Goal: Task Accomplishment & Management: Manage account settings

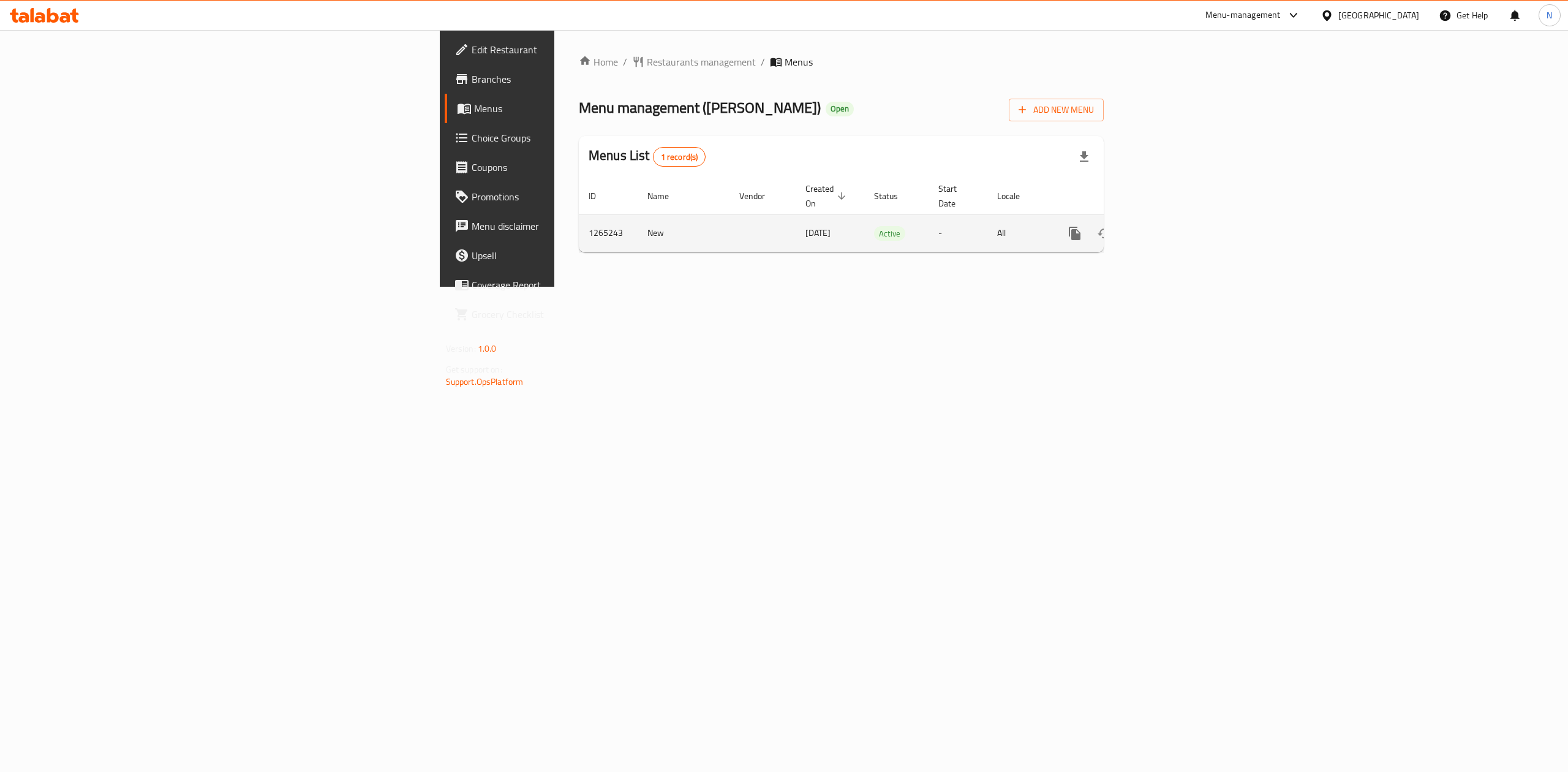
click at [1178, 219] on link "enhanced table" at bounding box center [1163, 234] width 30 height 30
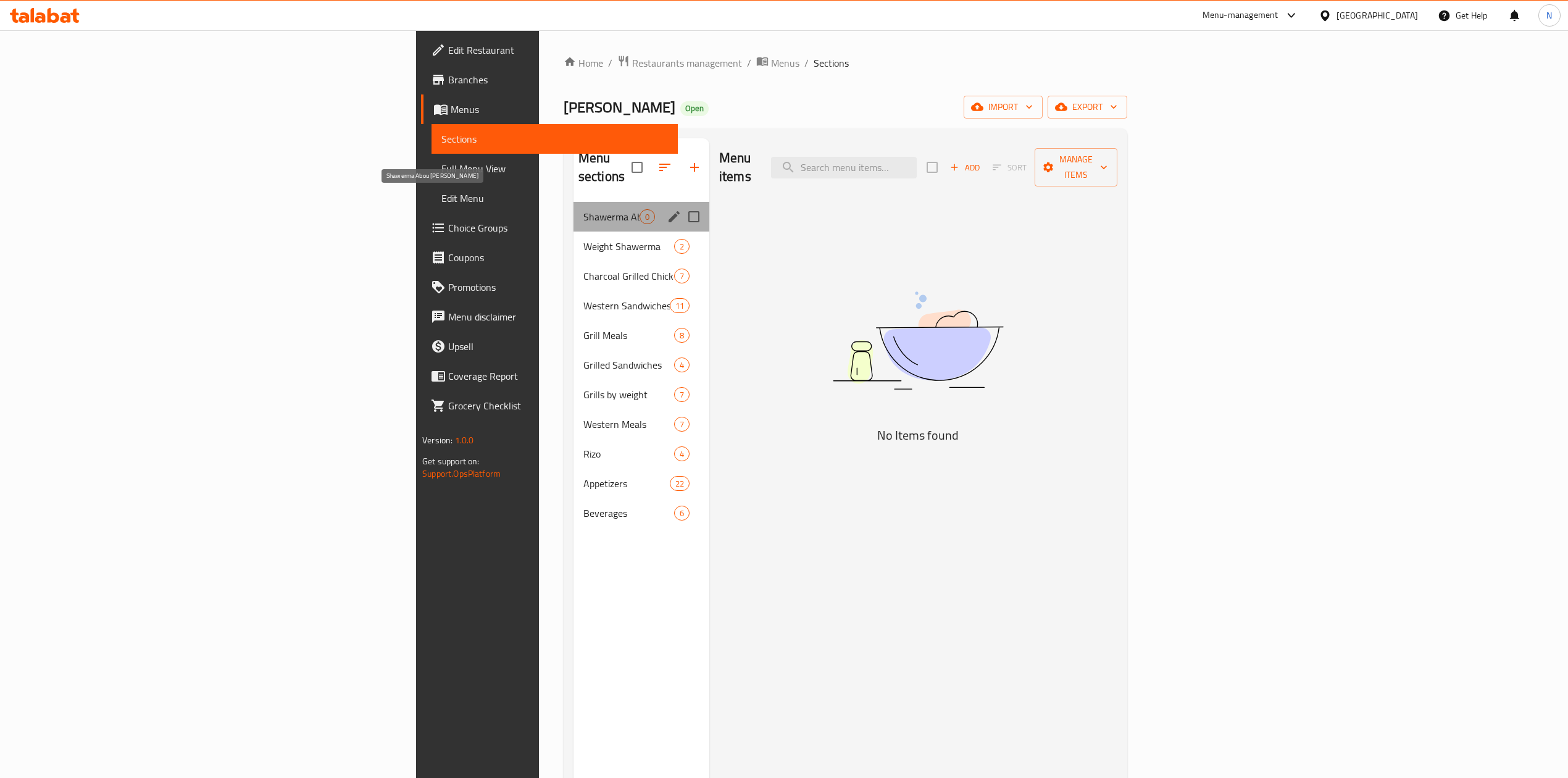
click at [583, 209] on span "Shawerma Abou [PERSON_NAME]" at bounding box center [611, 217] width 56 height 15
click at [667, 209] on icon "edit" at bounding box center [674, 217] width 15 height 15
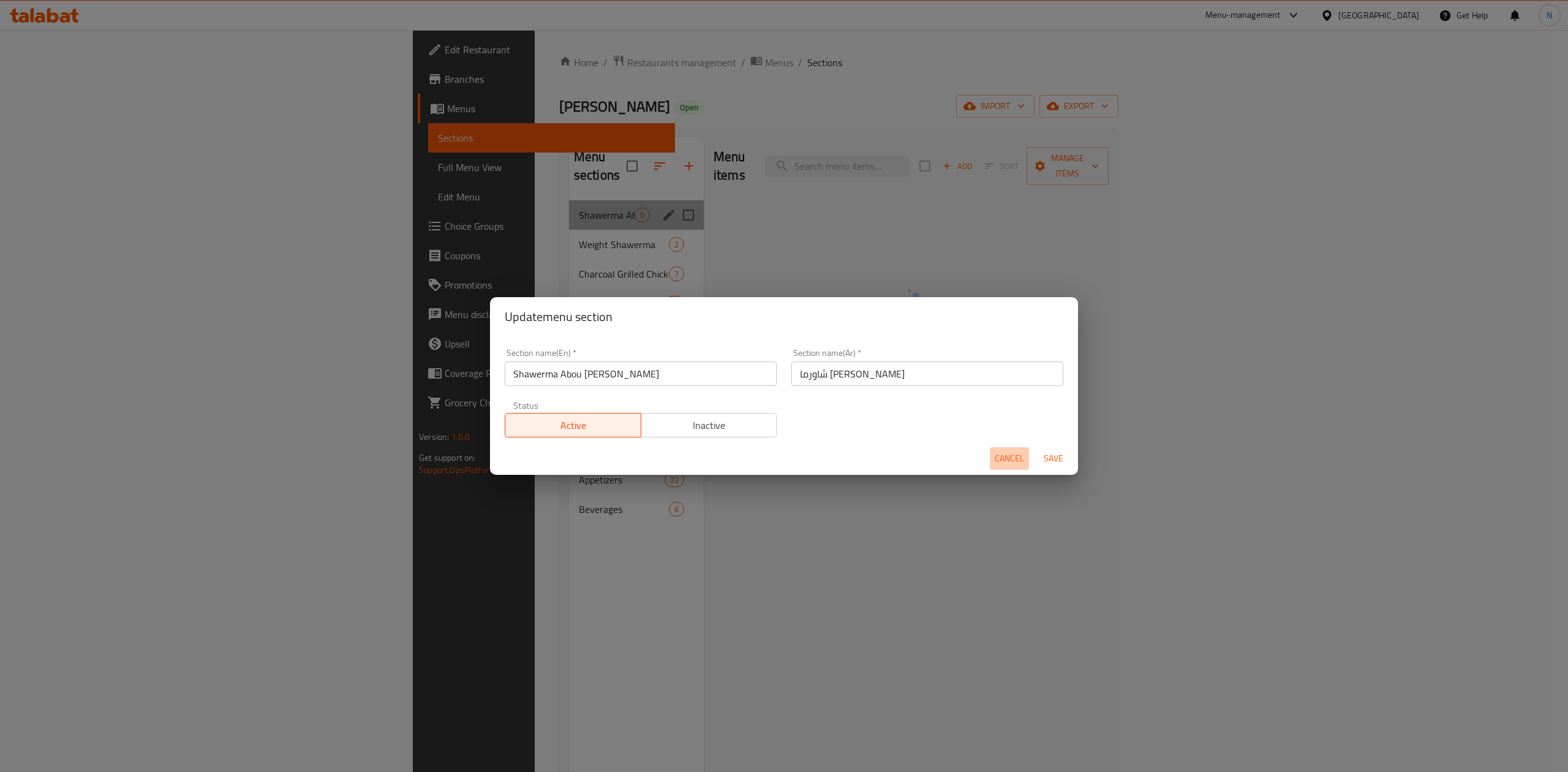
click at [1015, 461] on span "Cancel" at bounding box center [1010, 458] width 30 height 15
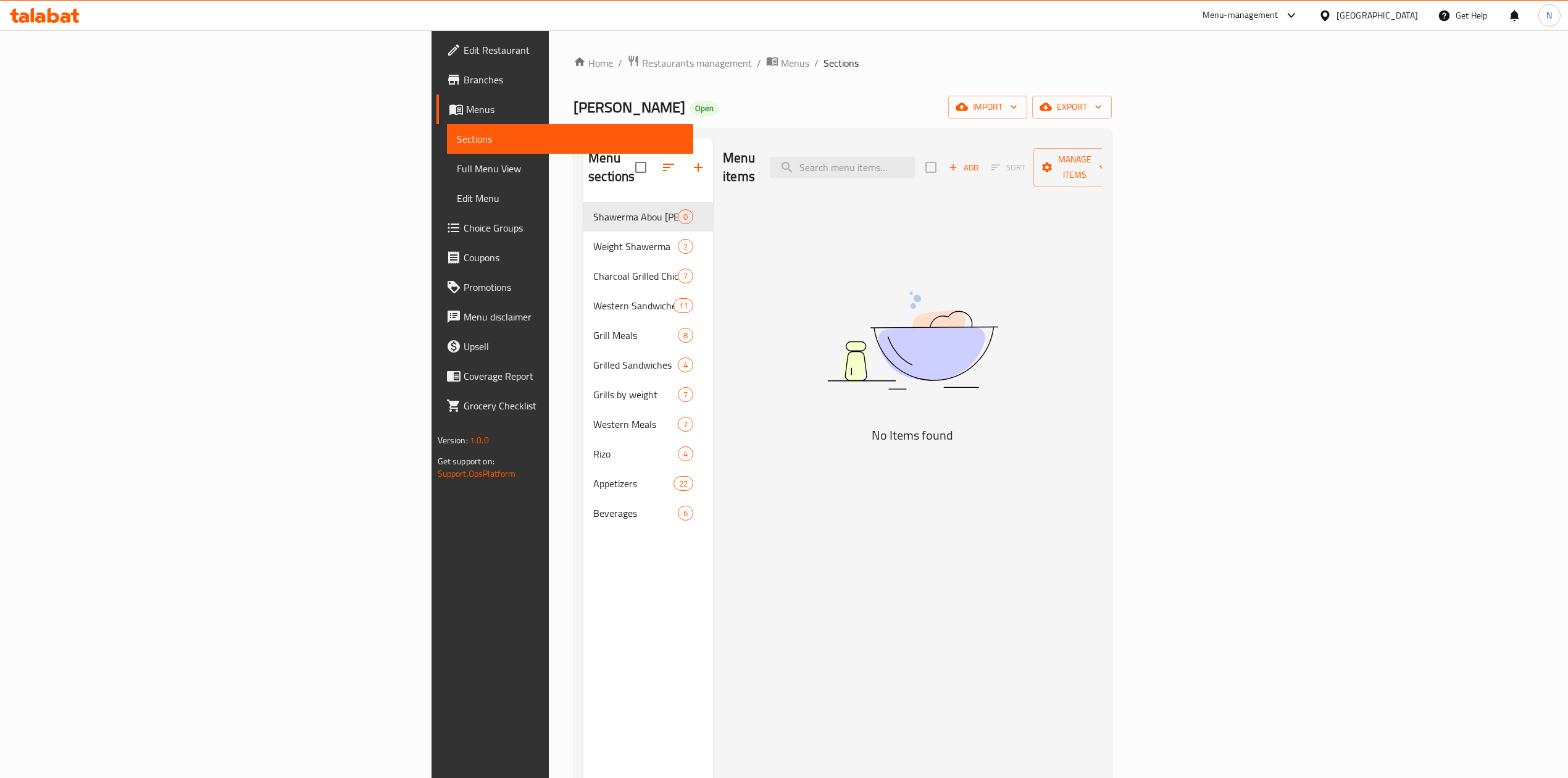
click at [1047, 342] on img at bounding box center [912, 340] width 308 height 163
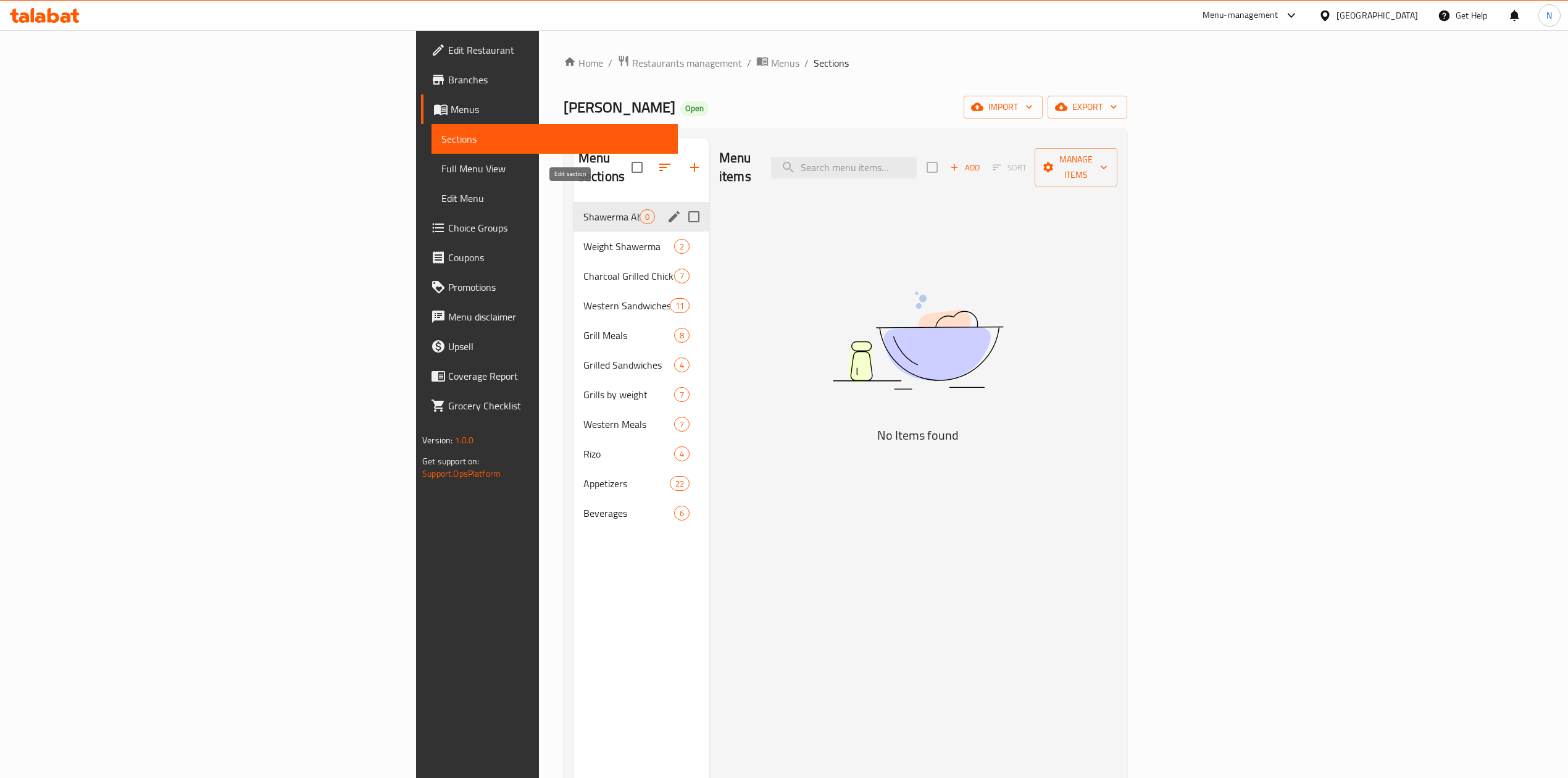
click at [667, 209] on icon "edit" at bounding box center [674, 217] width 15 height 15
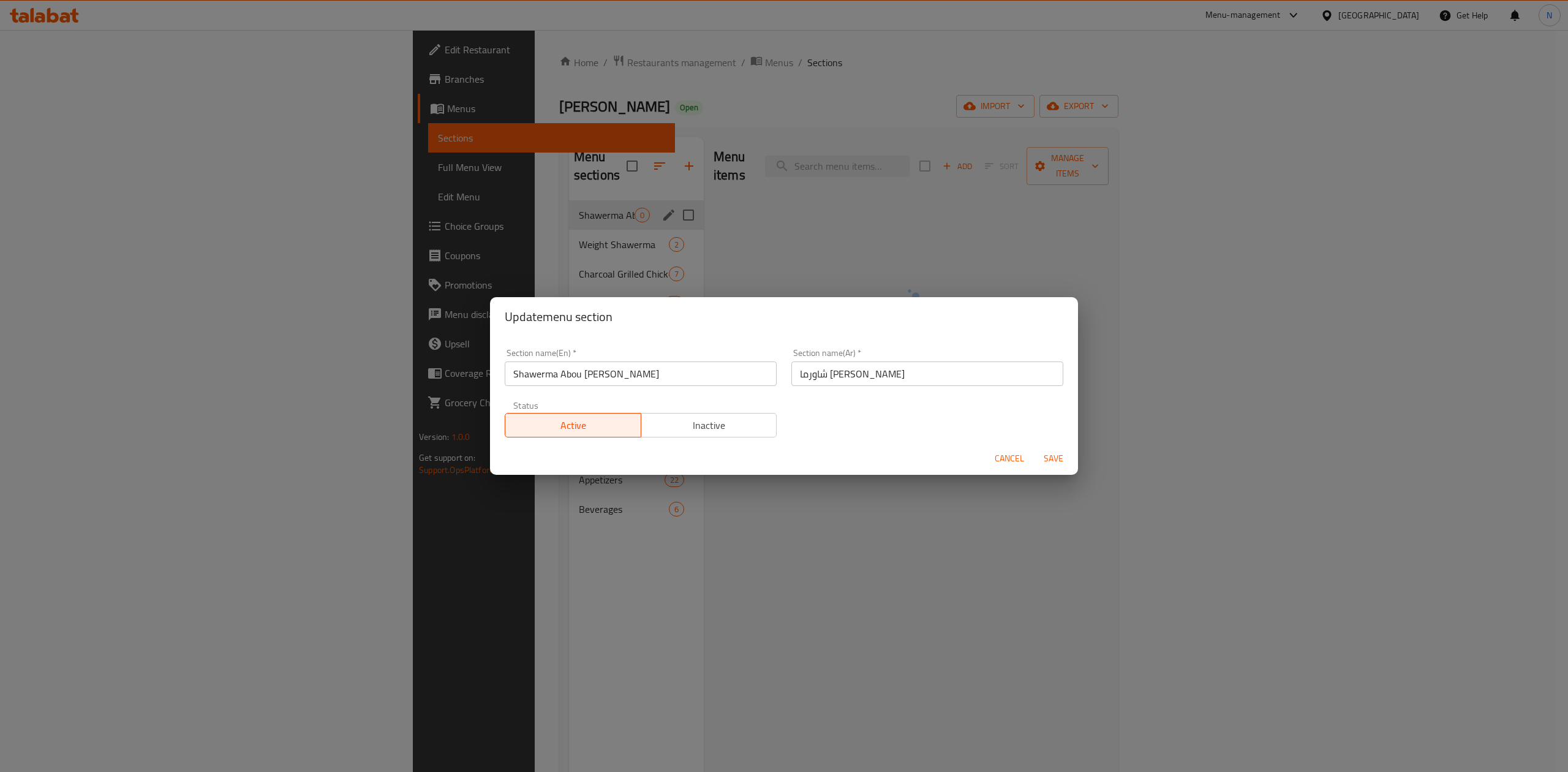
click at [1002, 459] on span "Cancel" at bounding box center [1010, 458] width 30 height 15
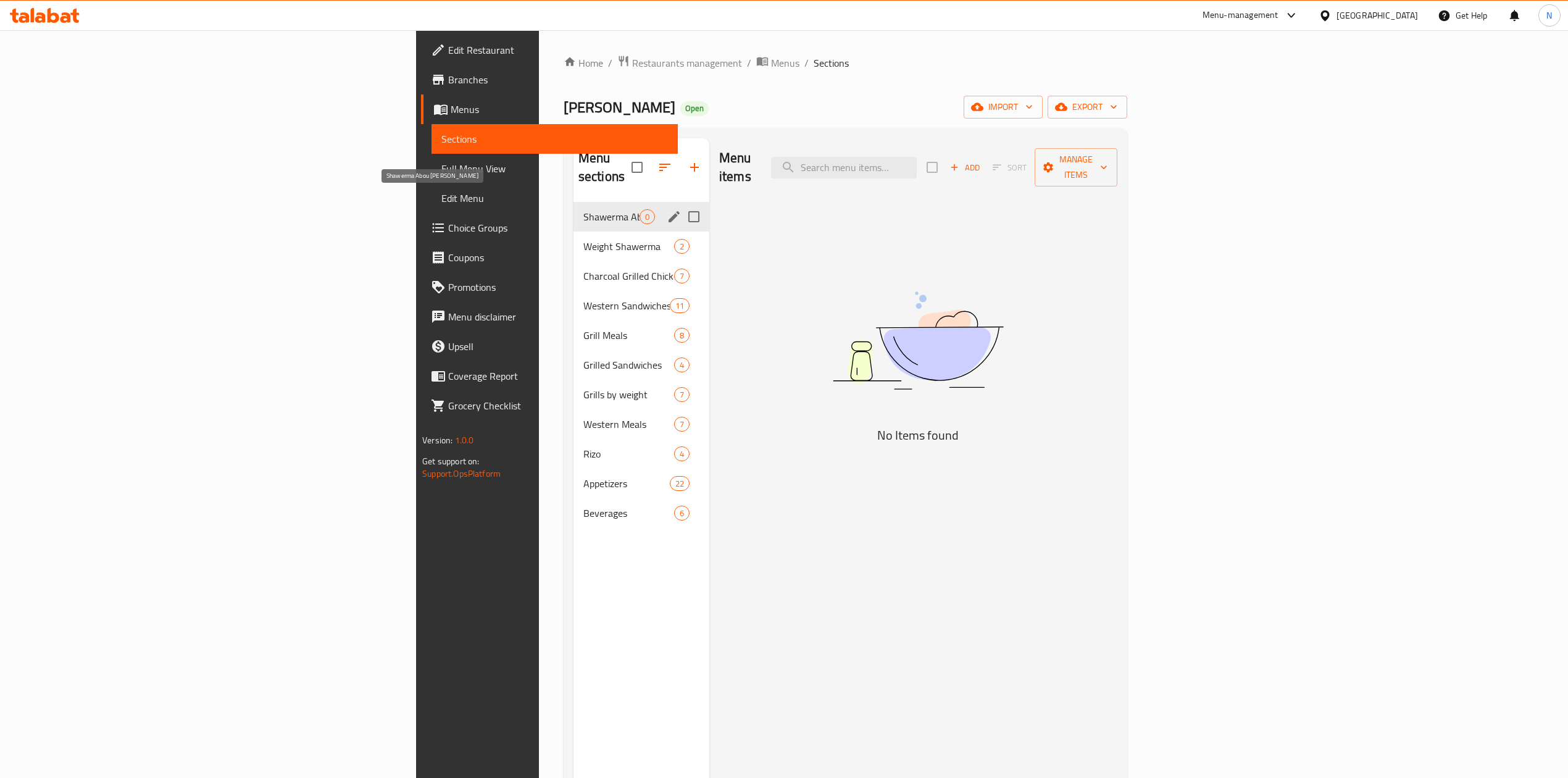
click at [583, 209] on span "Shawerma Abou [PERSON_NAME]" at bounding box center [611, 217] width 56 height 15
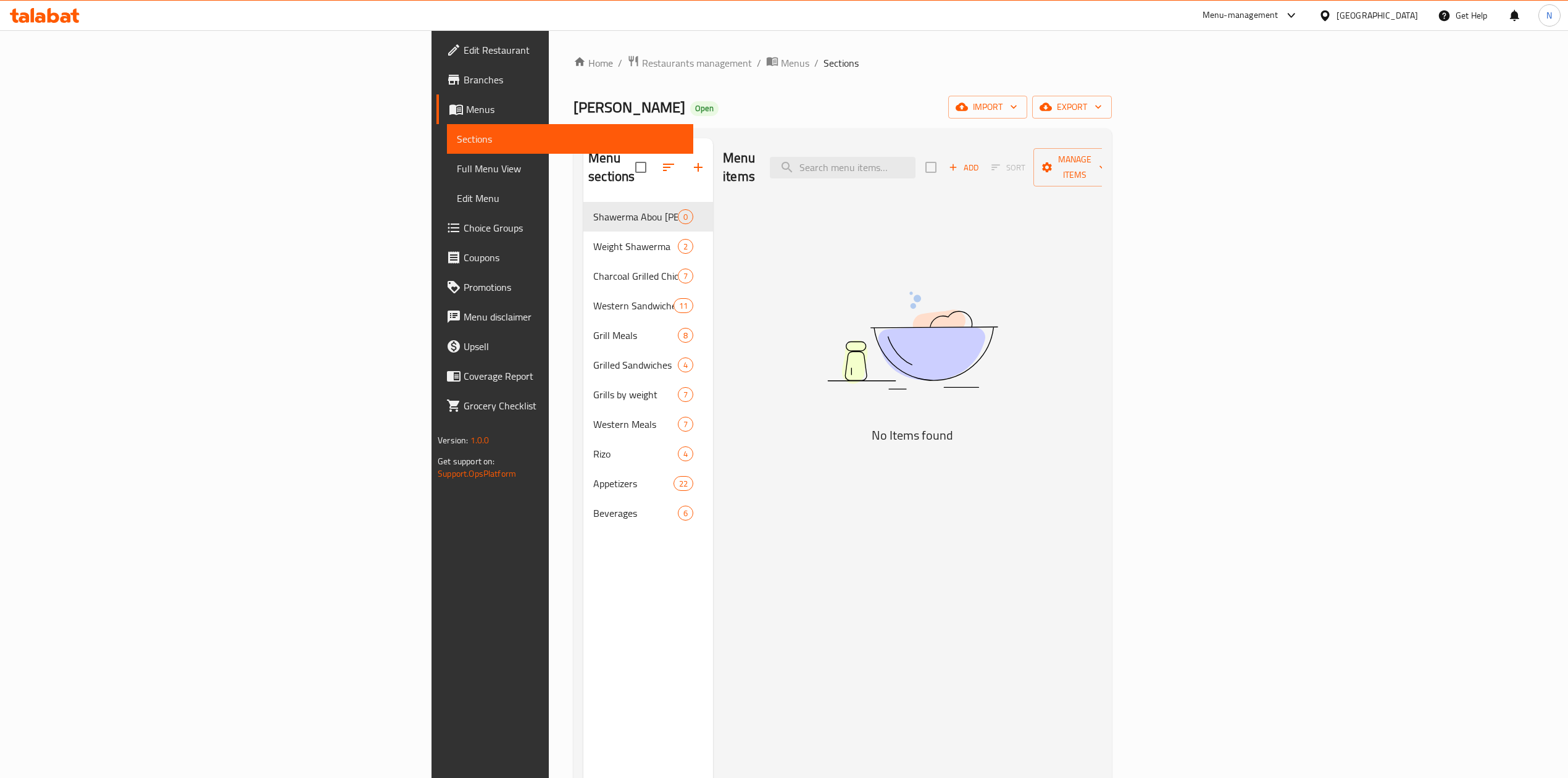
click at [606, 0] on div "Menu-management Egypt Get Help N" at bounding box center [784, 16] width 1568 height 31
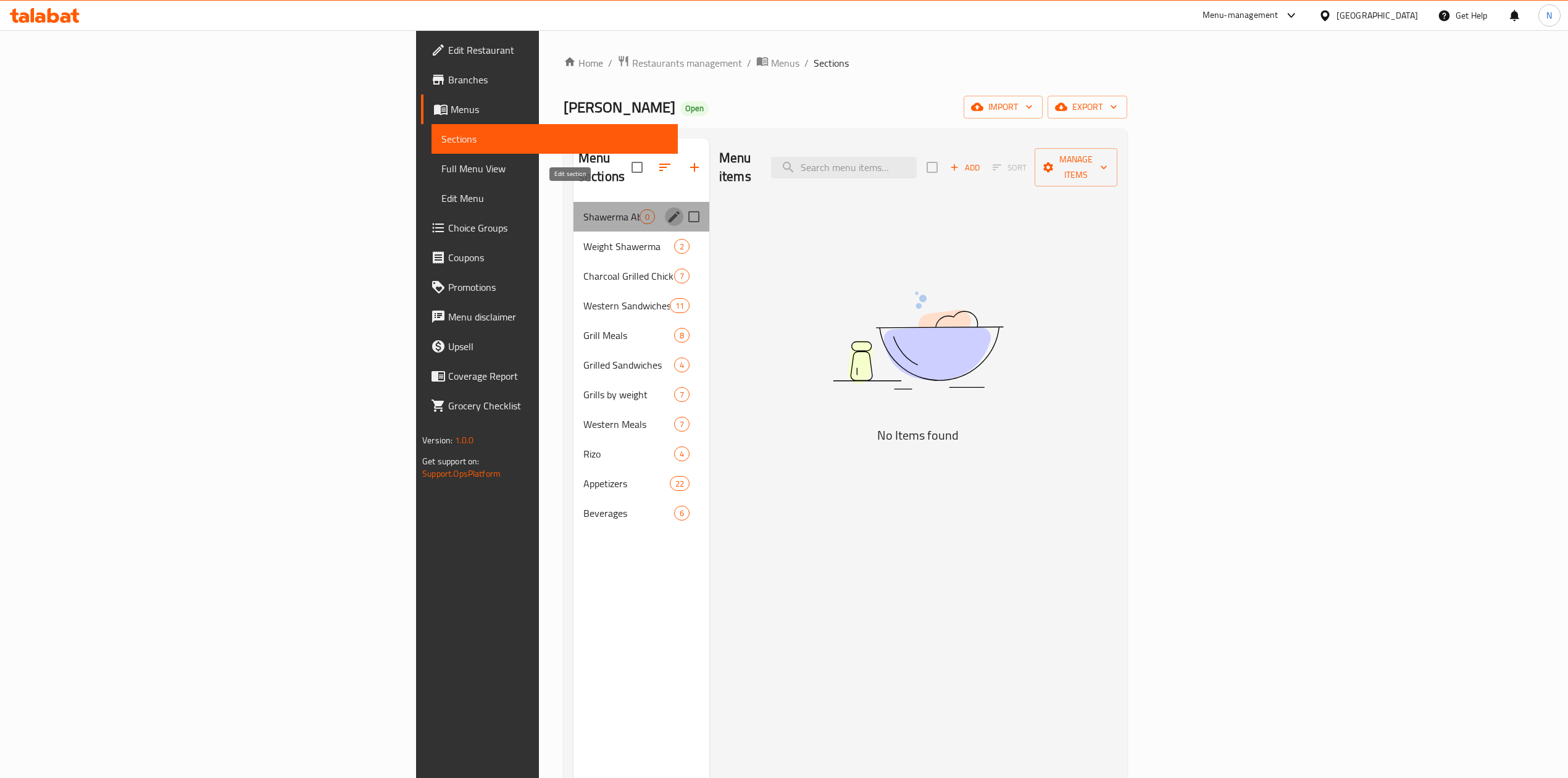
click at [669, 211] on icon "edit" at bounding box center [674, 217] width 11 height 11
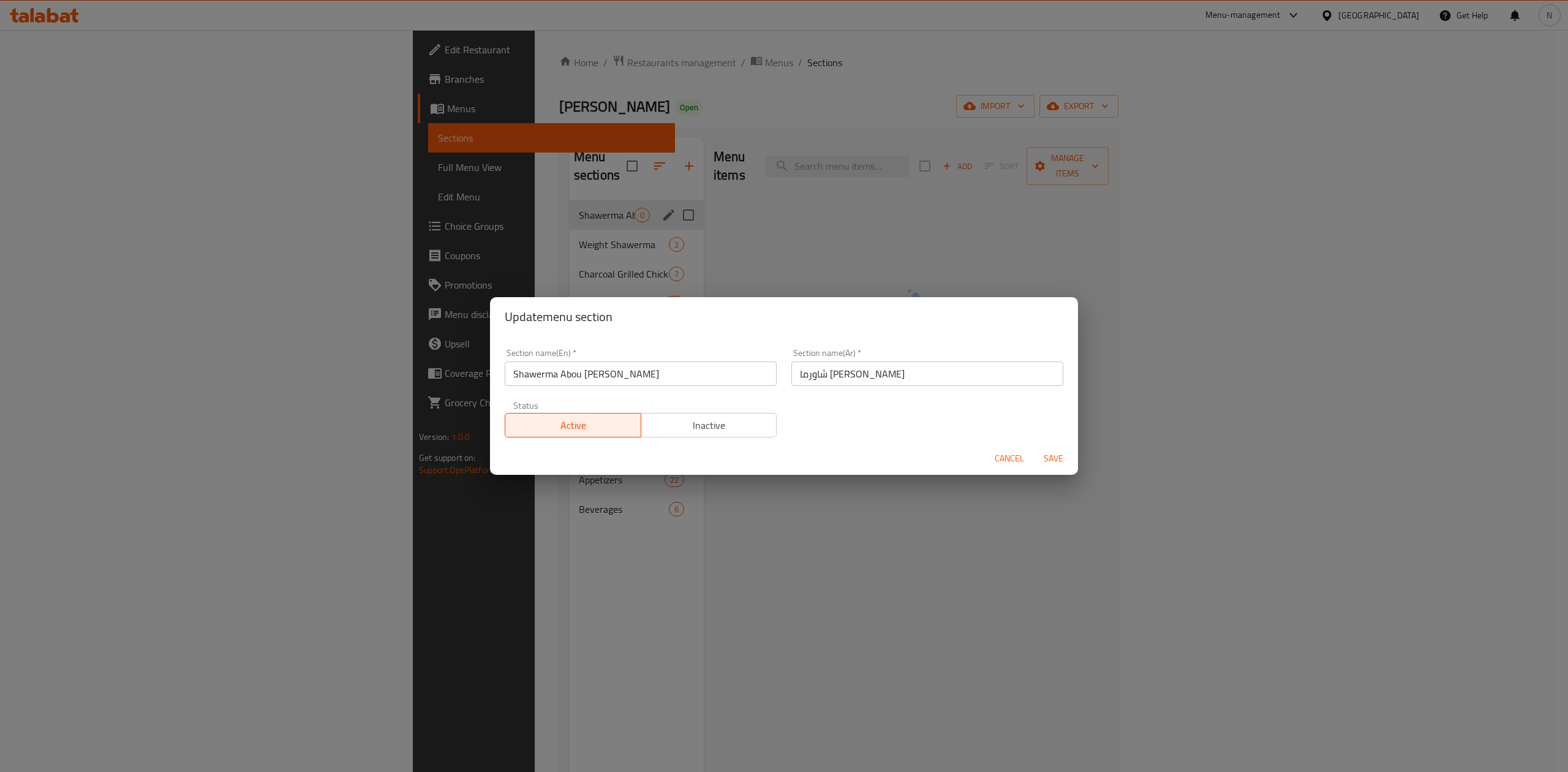
click at [657, 382] on input "Shawerma Abou [PERSON_NAME]" at bounding box center [641, 374] width 272 height 25
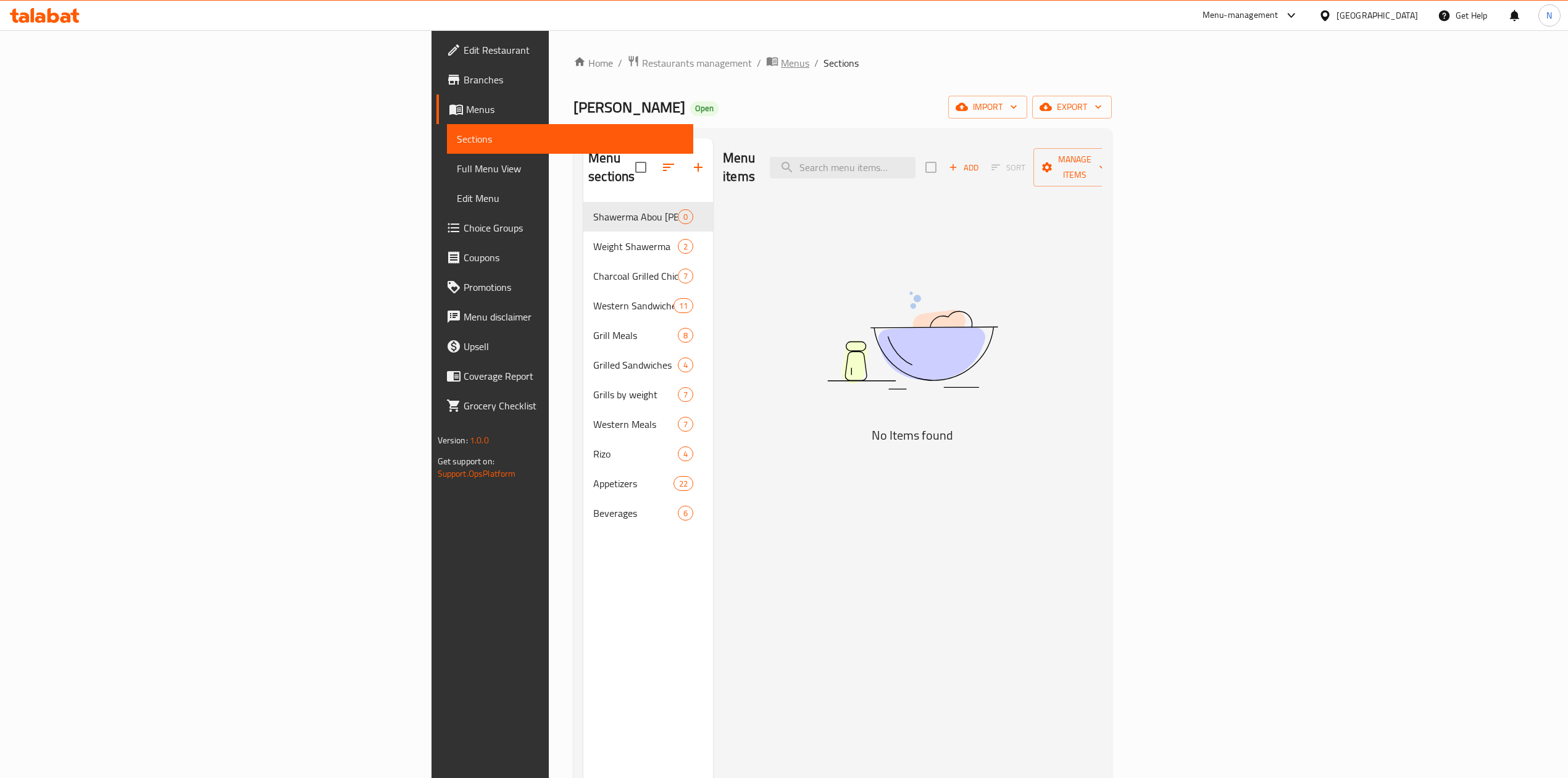
click at [781, 59] on span "Menus" at bounding box center [795, 63] width 29 height 15
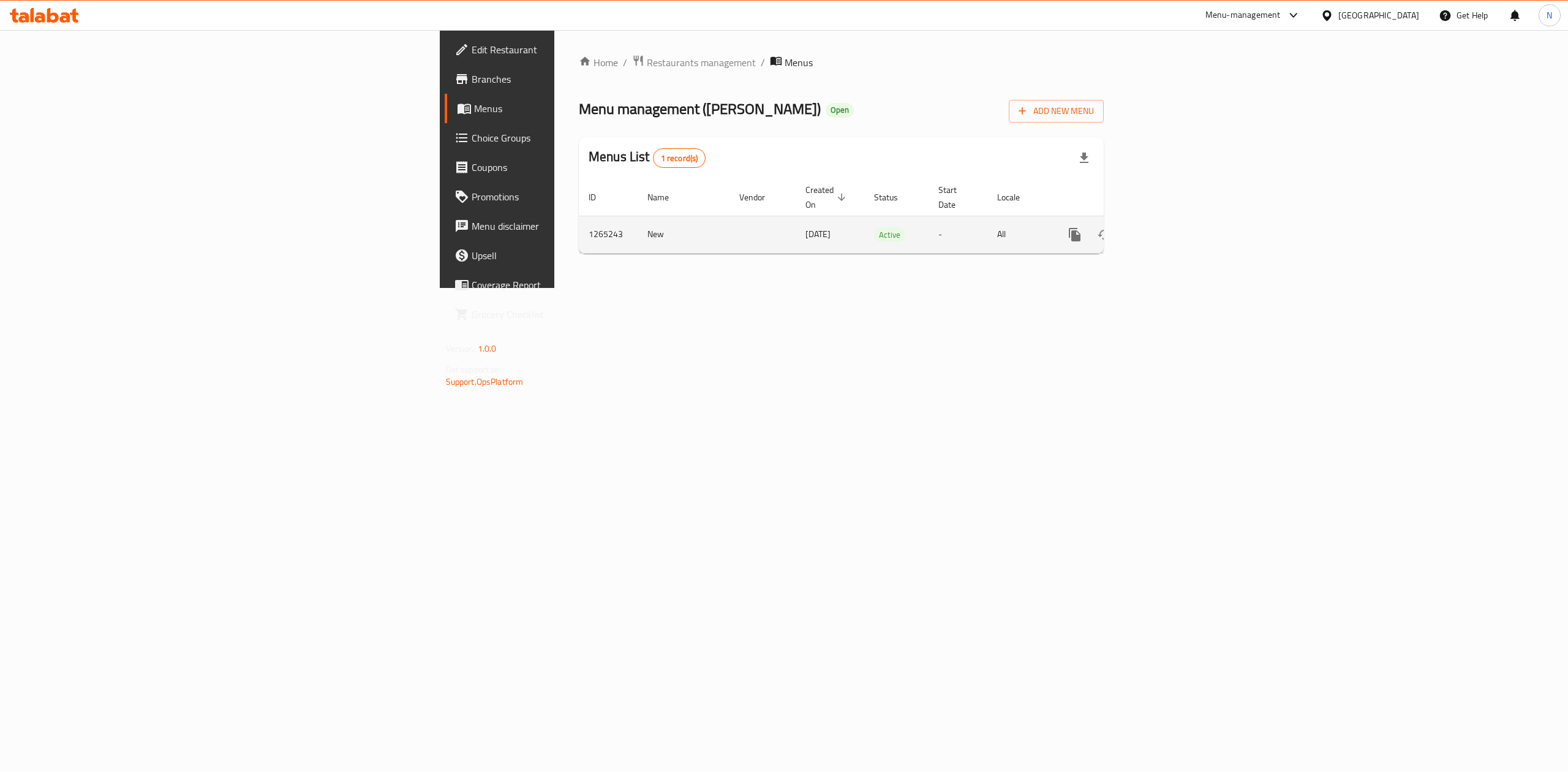
click at [1178, 220] on link "enhanced table" at bounding box center [1163, 235] width 30 height 30
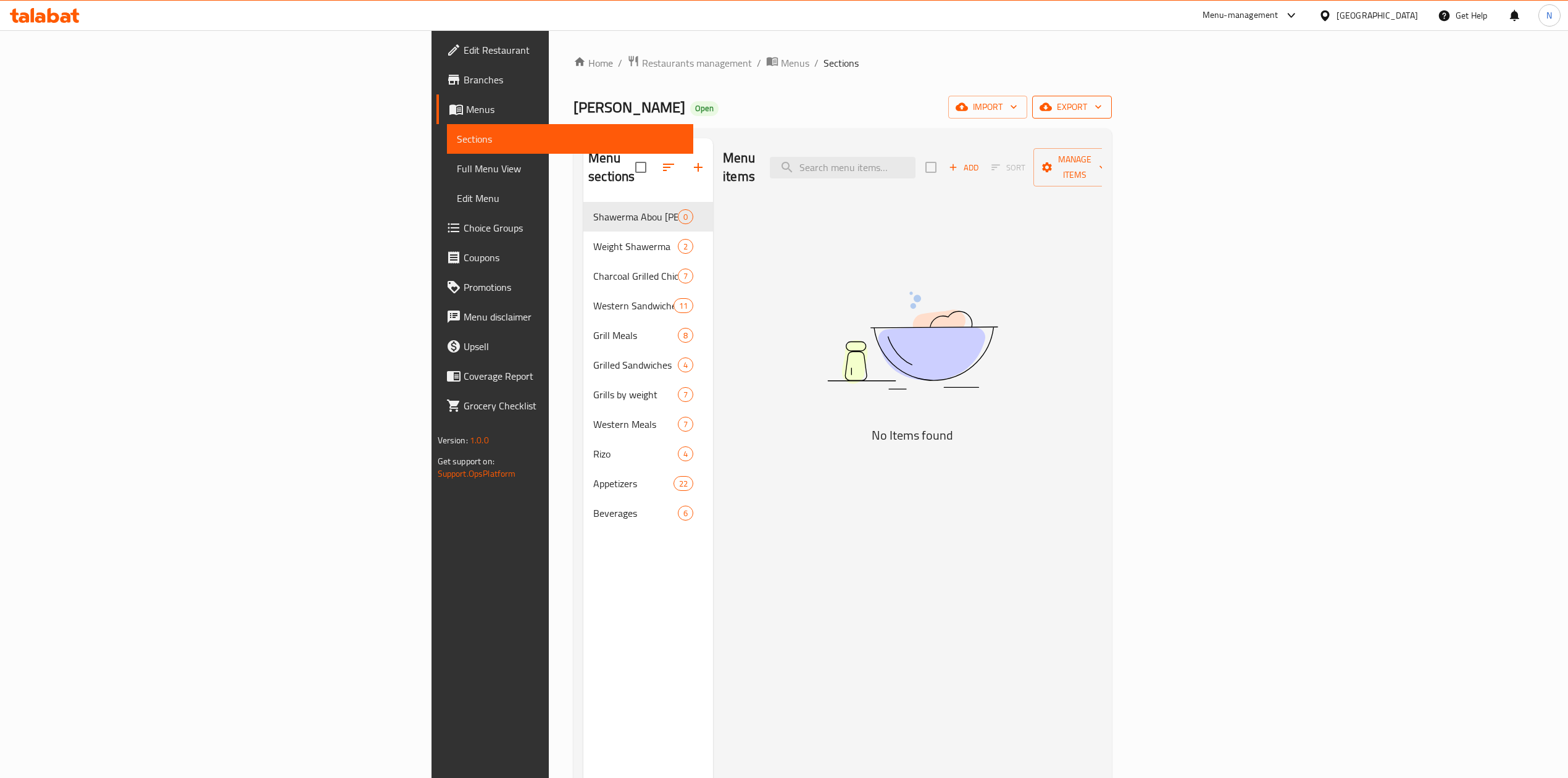
click at [1102, 107] on span "export" at bounding box center [1072, 107] width 60 height 16
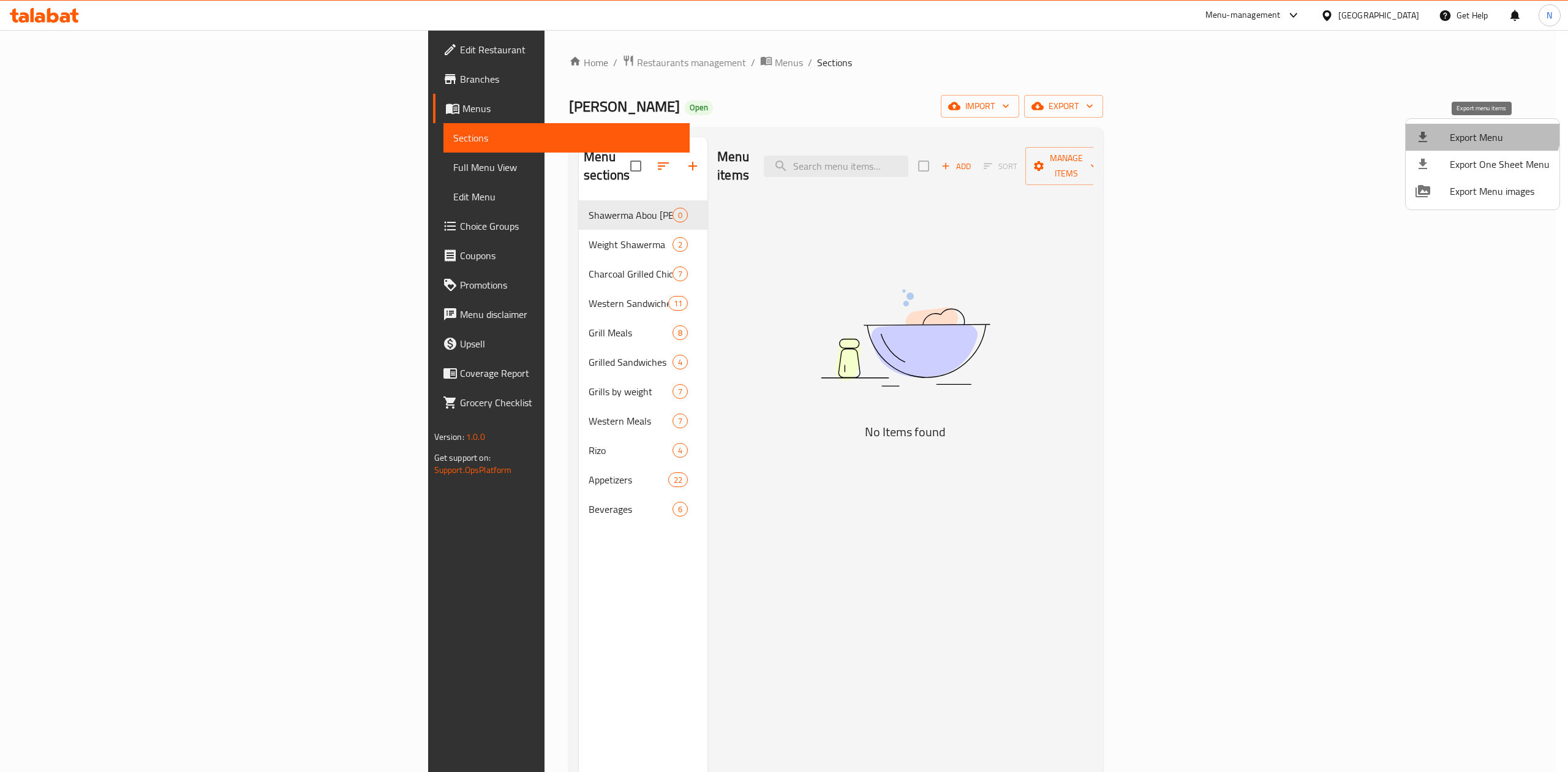
click at [1478, 130] on span "Export Menu" at bounding box center [1499, 137] width 100 height 15
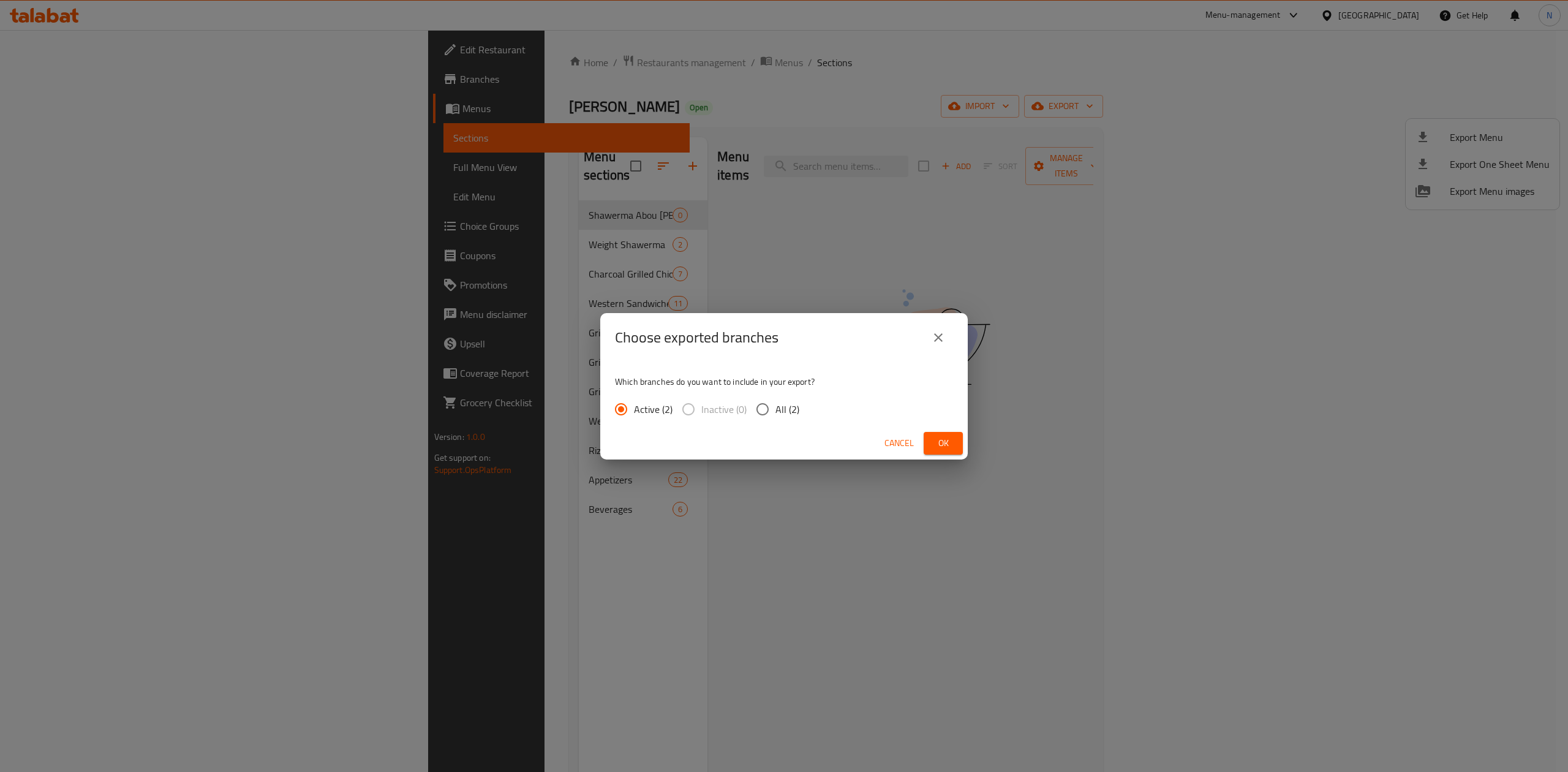
click at [764, 402] on input "All (2)" at bounding box center [762, 410] width 26 height 26
radio input "true"
click at [918, 437] on button "Cancel" at bounding box center [898, 443] width 39 height 23
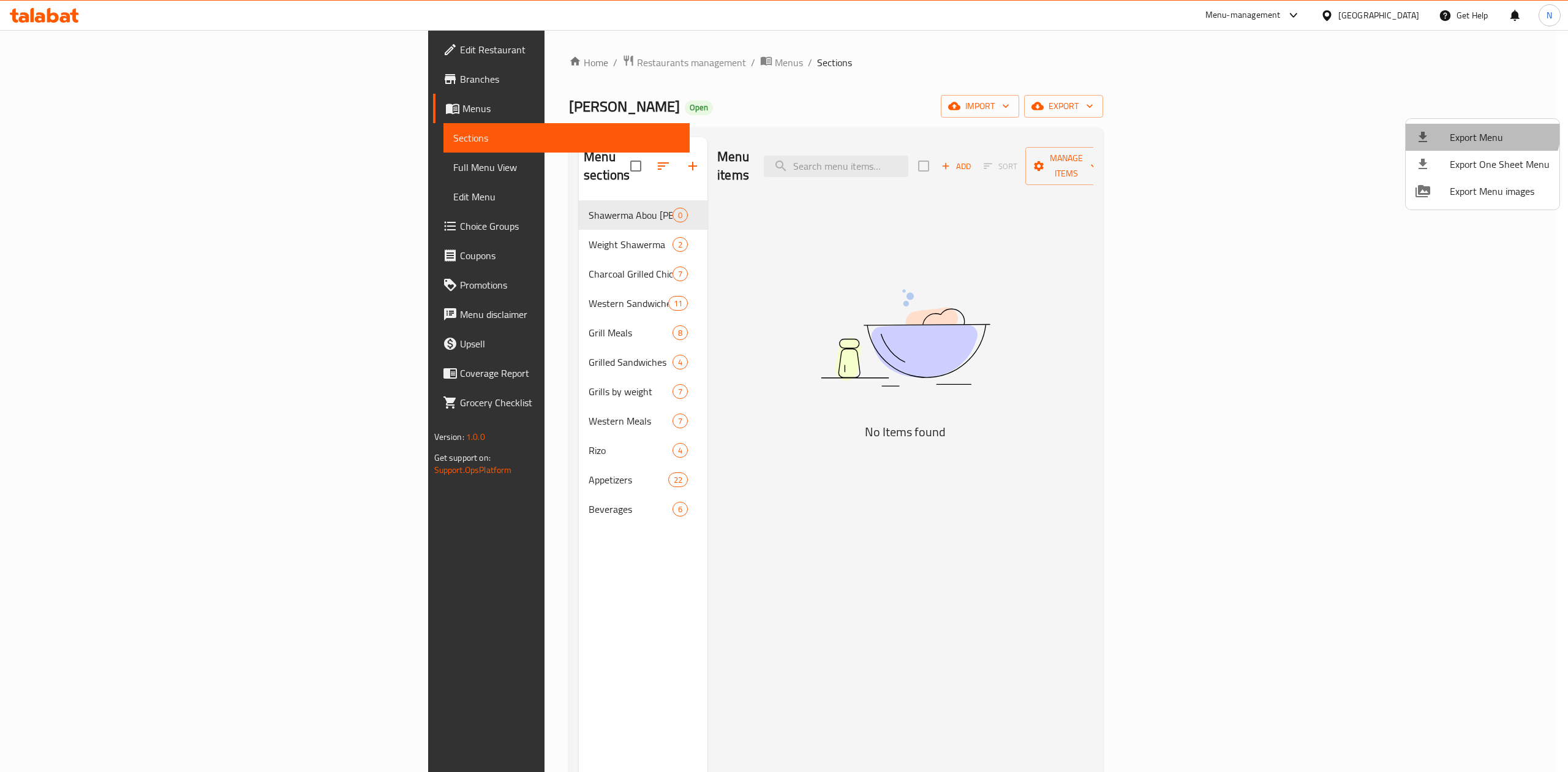
click at [1481, 130] on span "Export Menu" at bounding box center [1499, 137] width 100 height 15
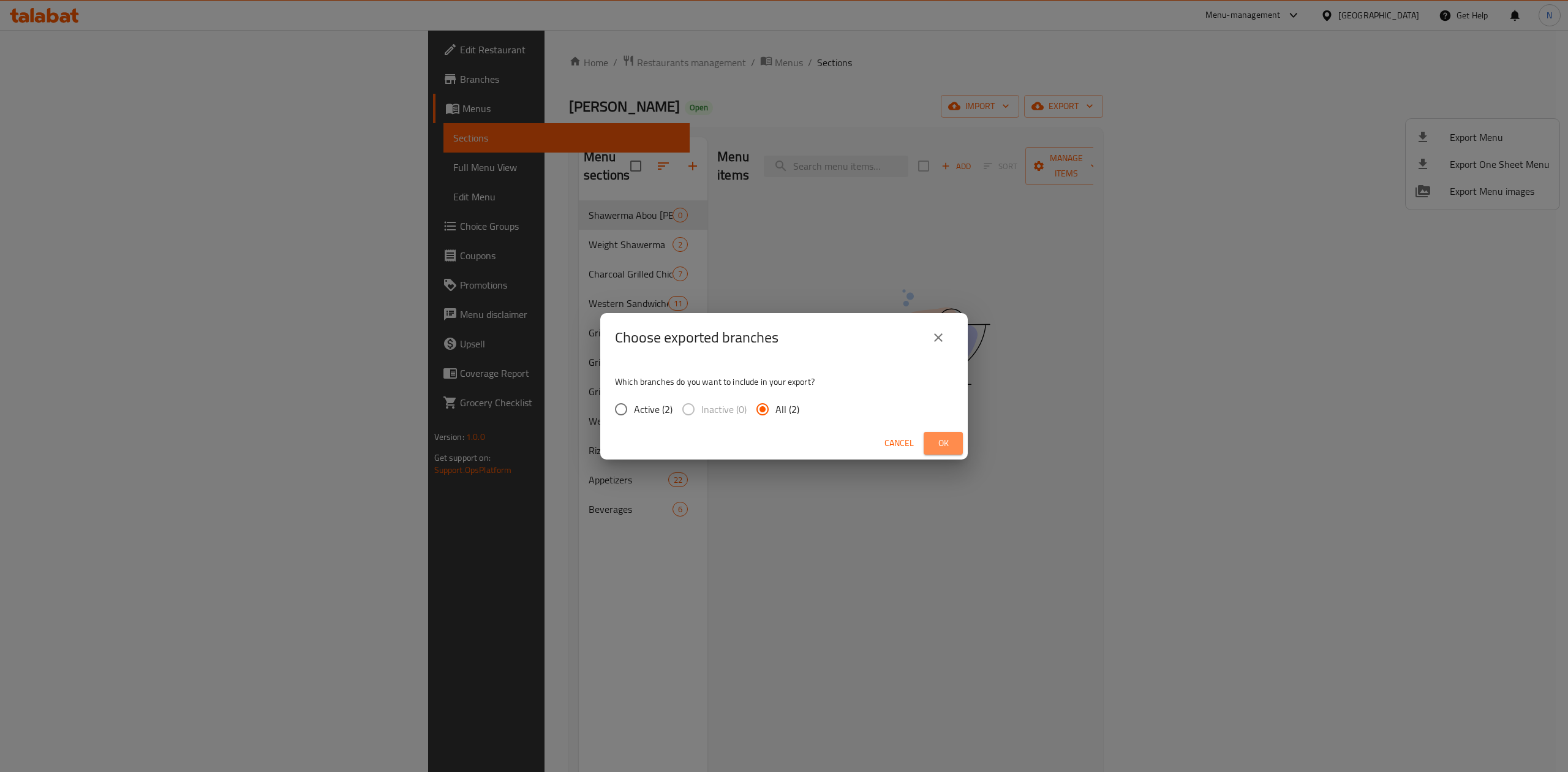
click at [939, 434] on button "Ok" at bounding box center [943, 443] width 39 height 23
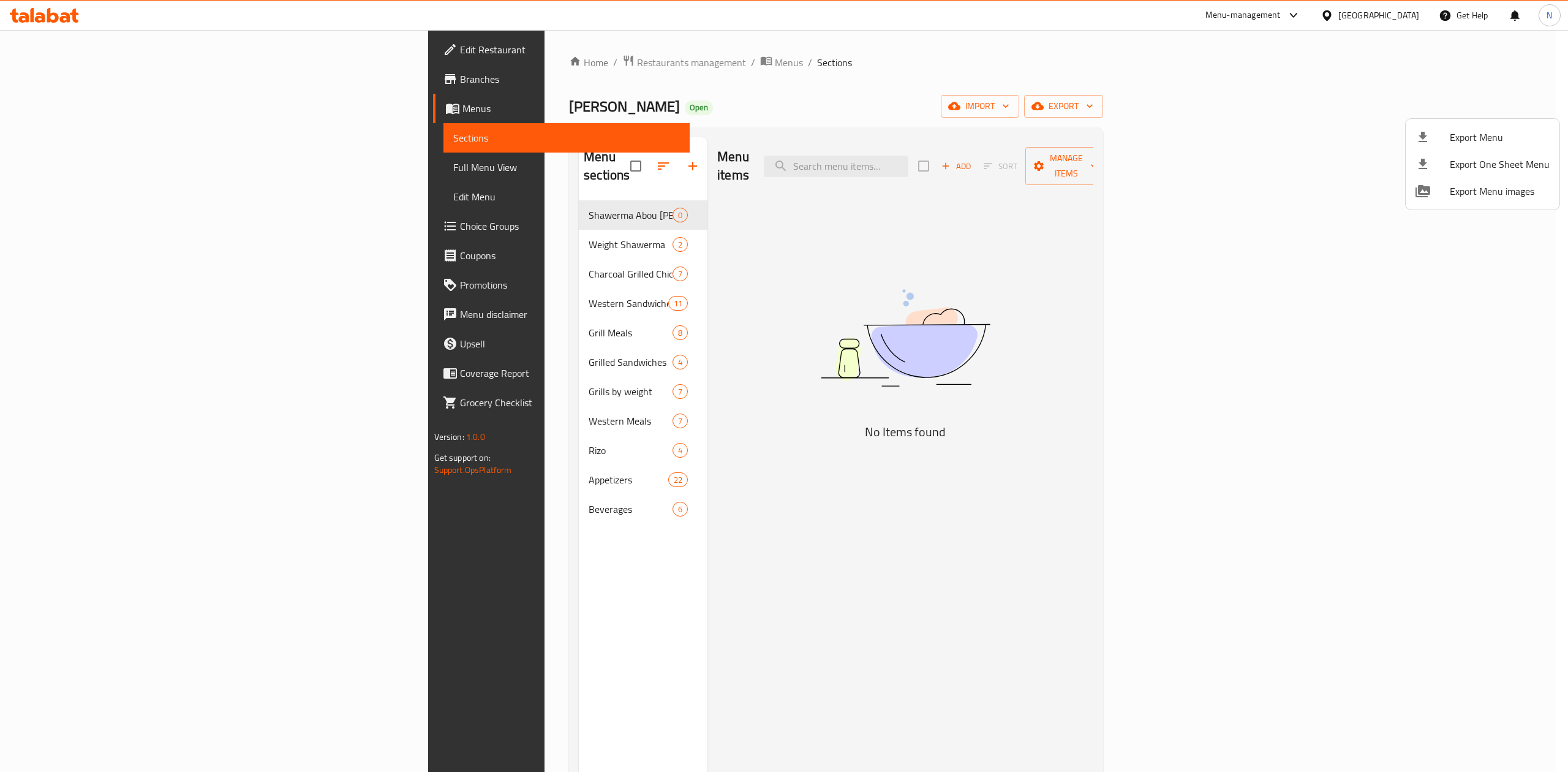
click at [101, 84] on div at bounding box center [784, 386] width 1568 height 772
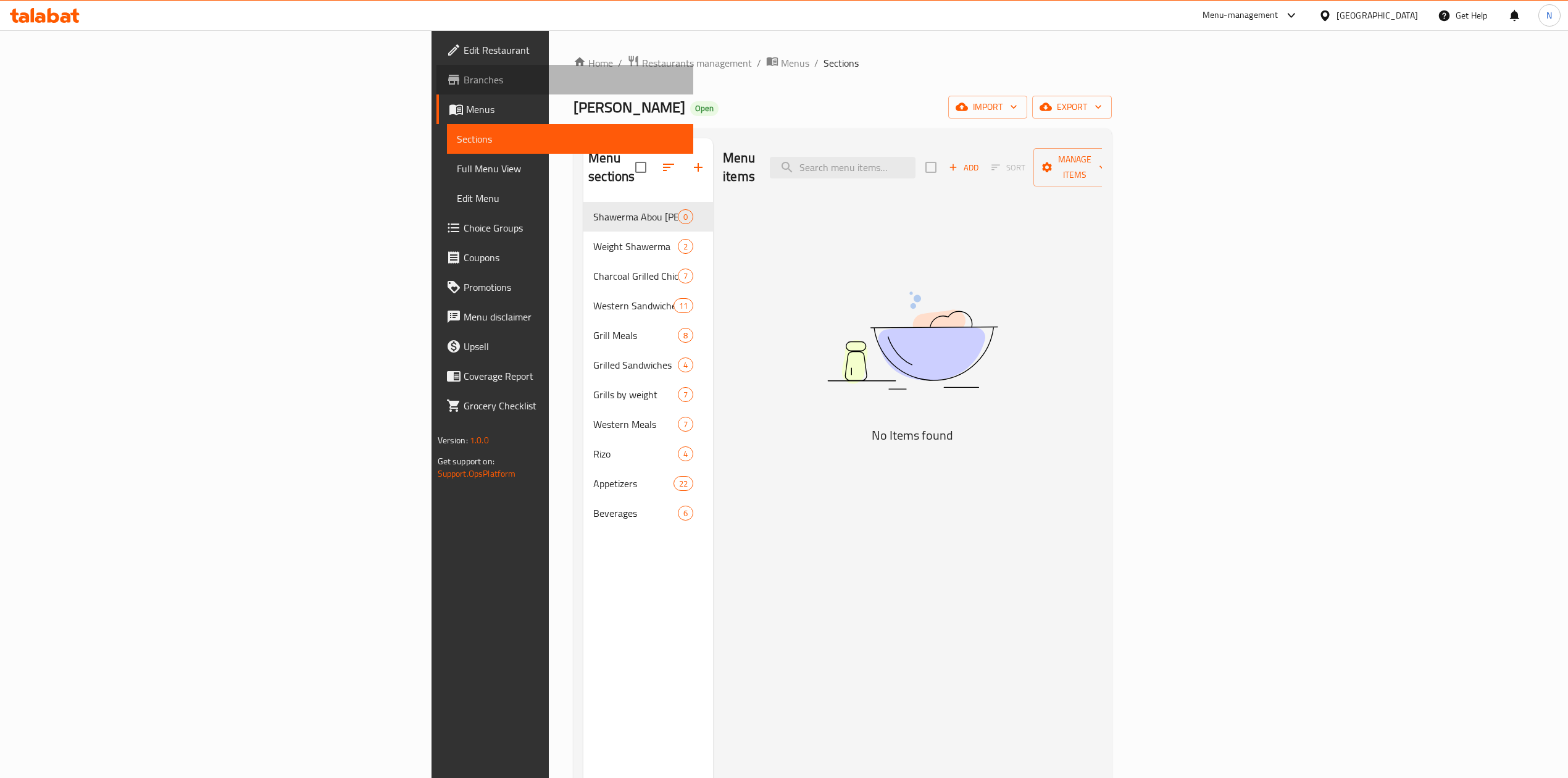
click at [464, 85] on span "Branches" at bounding box center [573, 80] width 220 height 15
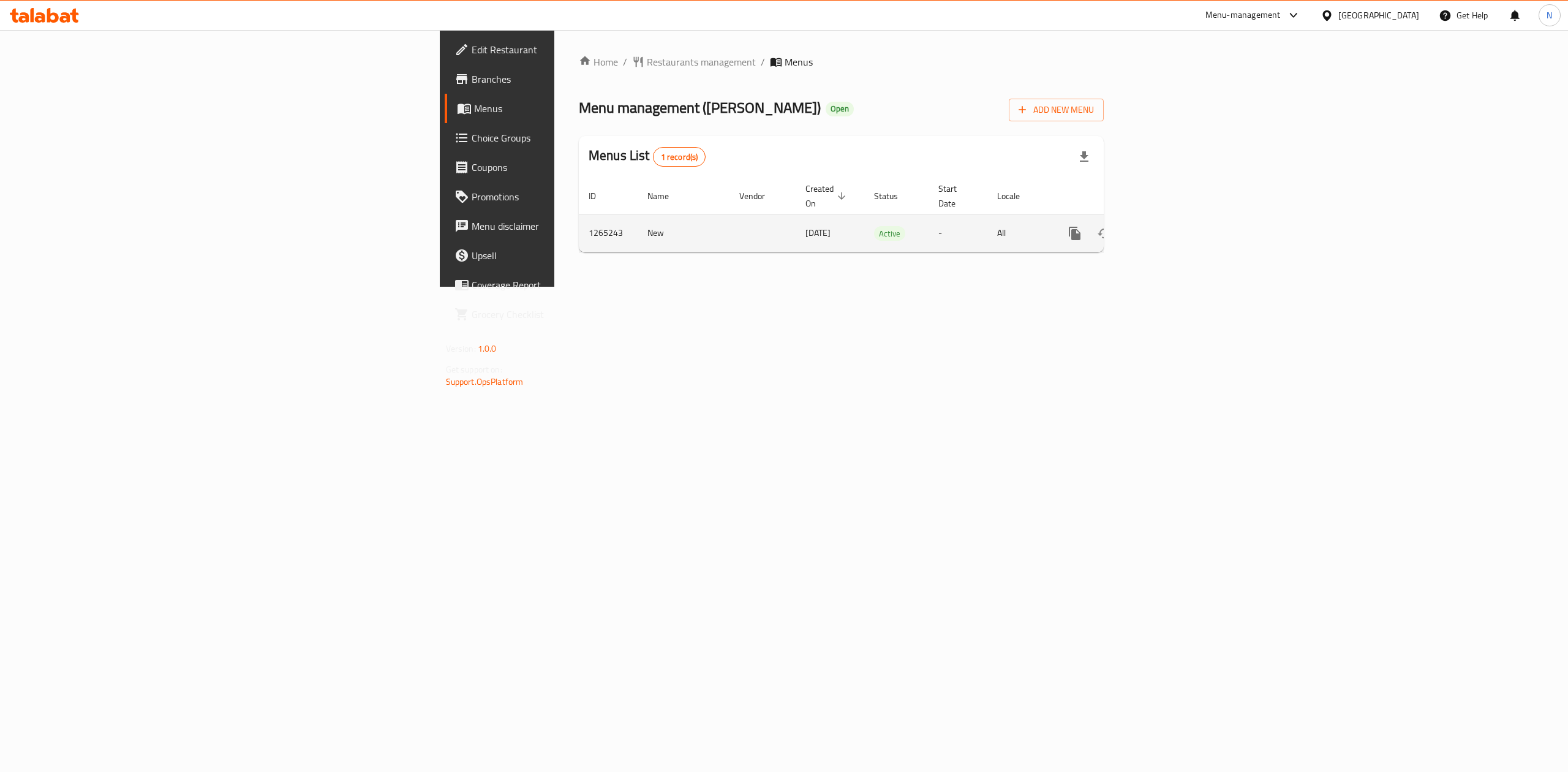
click at [1178, 226] on link "enhanced table" at bounding box center [1163, 234] width 30 height 30
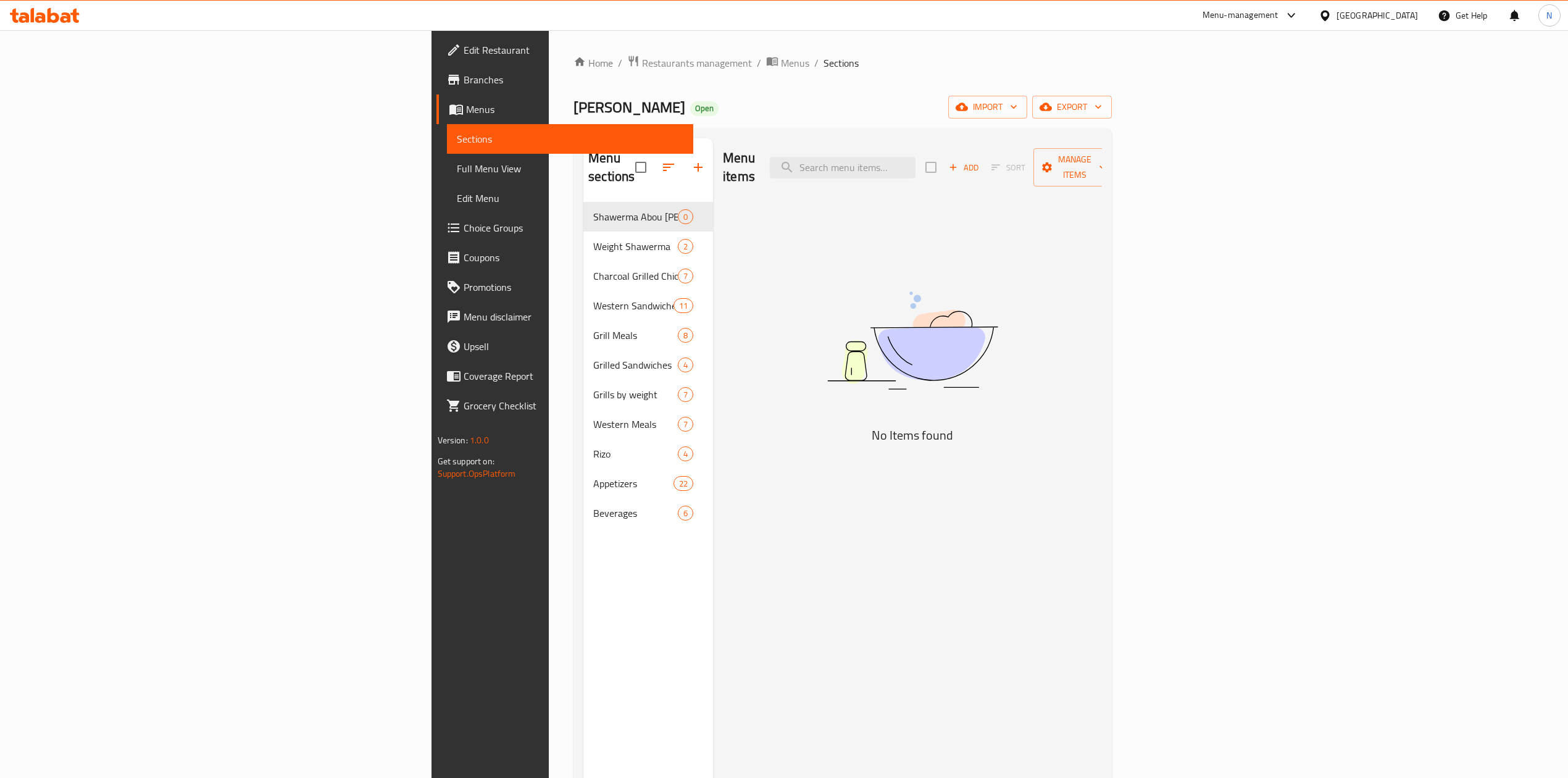
click at [464, 75] on span "Branches" at bounding box center [573, 80] width 220 height 15
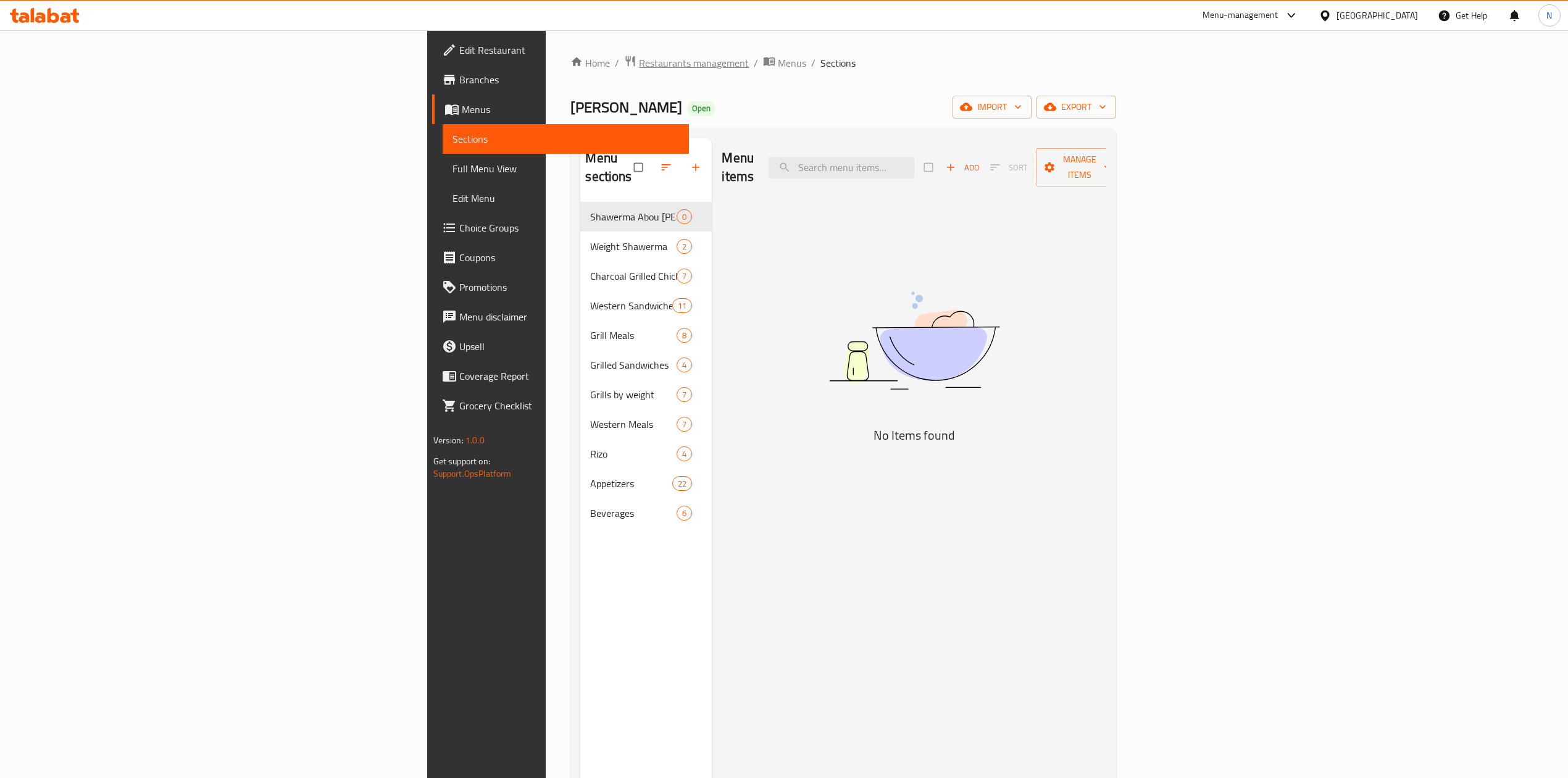
drag, startPoint x: 406, startPoint y: 45, endPoint x: 413, endPoint y: 55, distance: 12.2
click at [546, 45] on div "Home / Restaurants management / Menus / Sections Abou Alzulof Open import expor…" at bounding box center [843, 491] width 595 height 921
click at [639, 58] on span "Restaurants management" at bounding box center [694, 63] width 110 height 15
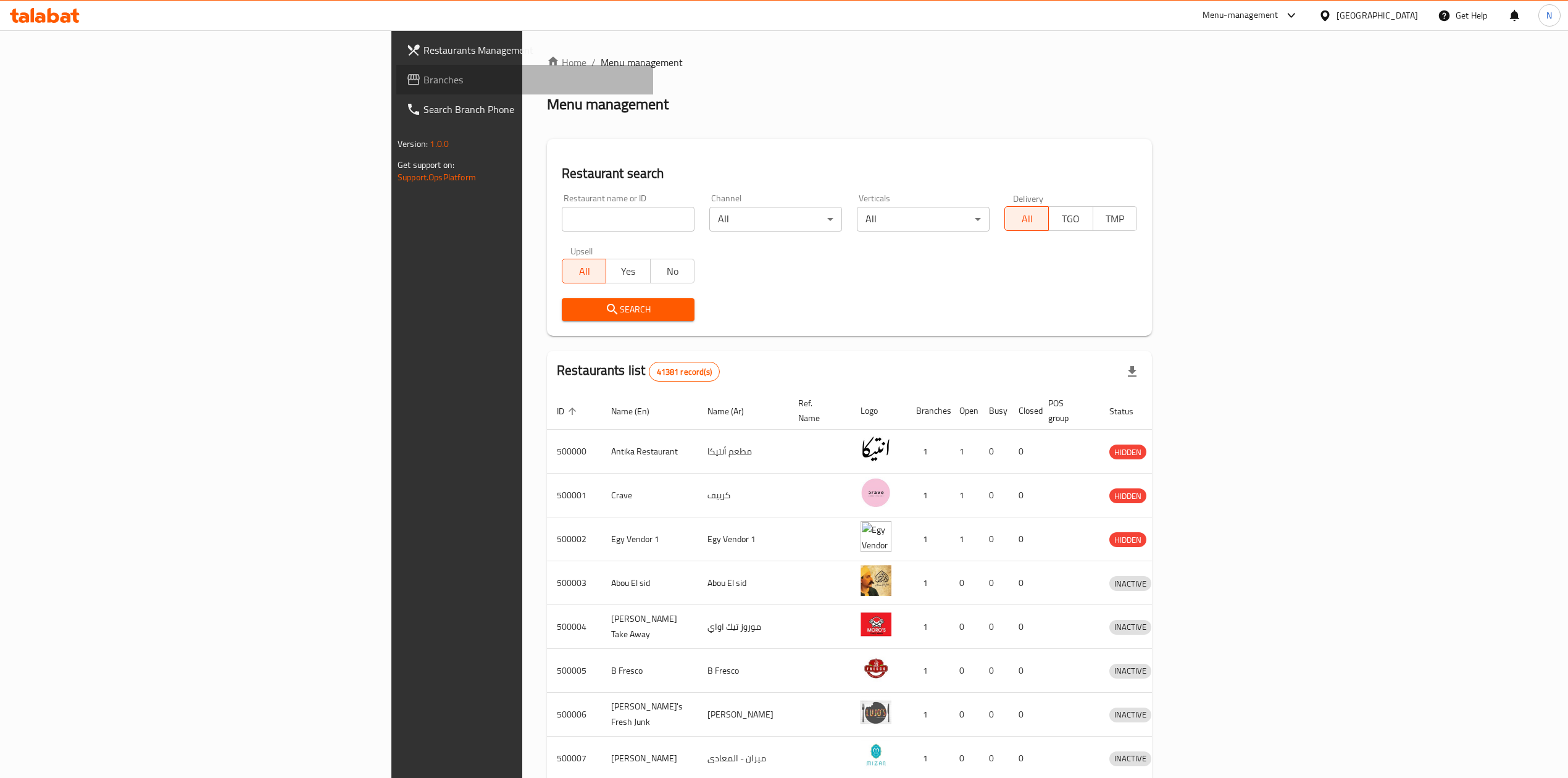
click at [424, 83] on span "Branches" at bounding box center [533, 80] width 220 height 15
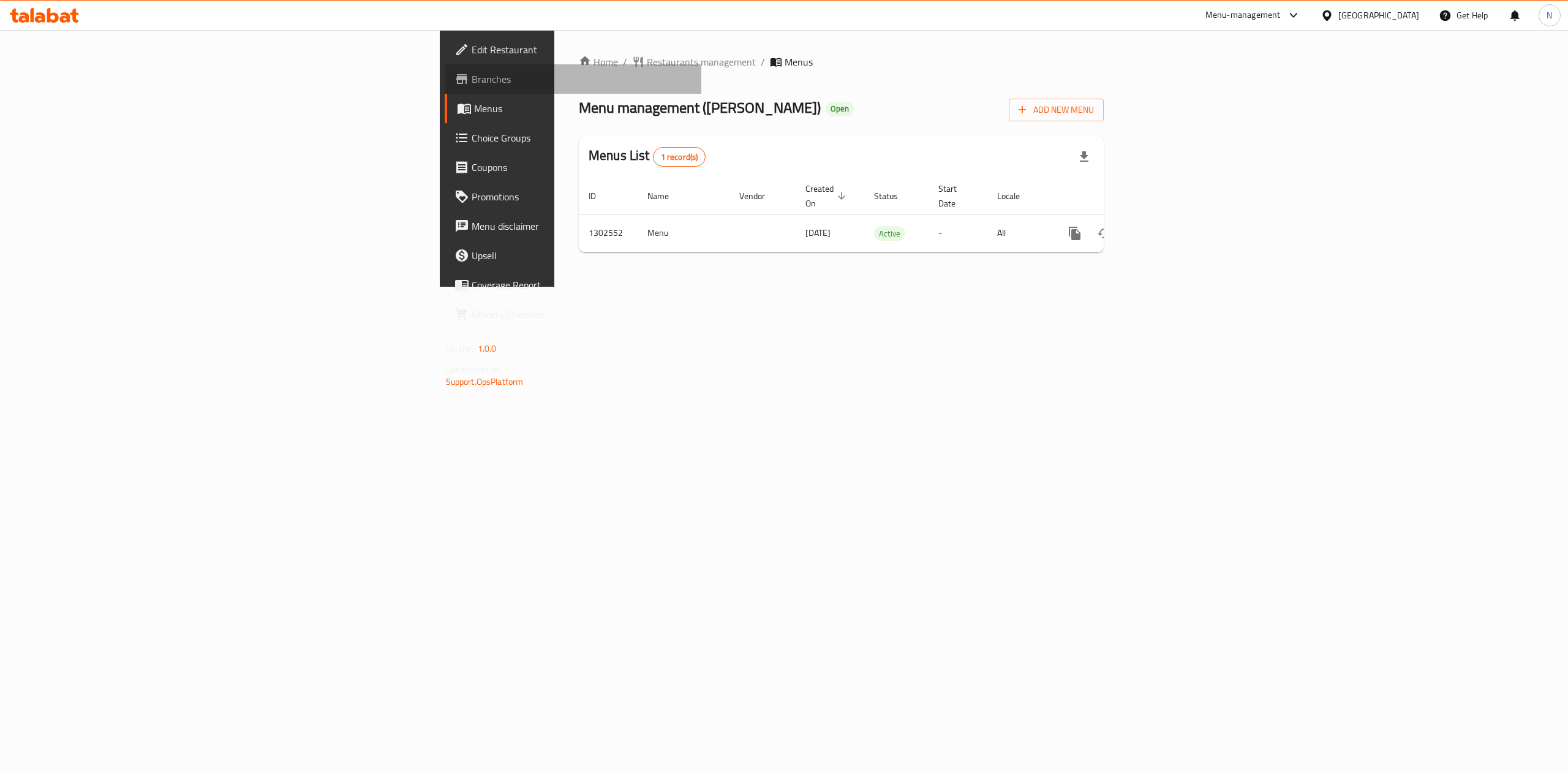
click at [472, 86] on span "Branches" at bounding box center [582, 79] width 221 height 15
